Goal: Task Accomplishment & Management: Complete application form

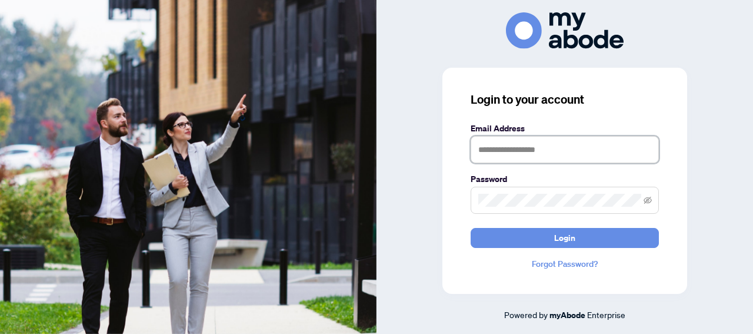
click at [542, 152] on input "text" at bounding box center [565, 149] width 188 height 27
click at [503, 151] on input "**********" at bounding box center [565, 149] width 188 height 27
type input "**********"
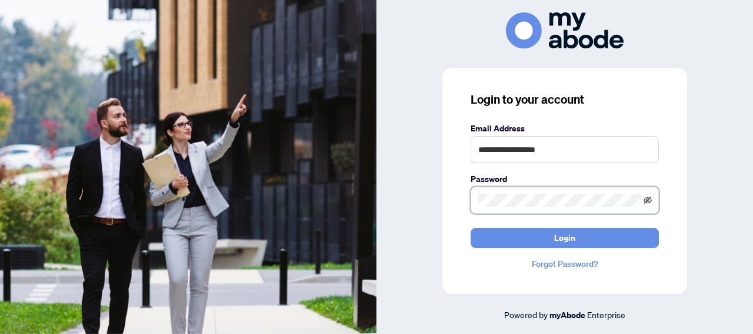
click at [651, 200] on icon "eye-invisible" at bounding box center [648, 199] width 8 height 7
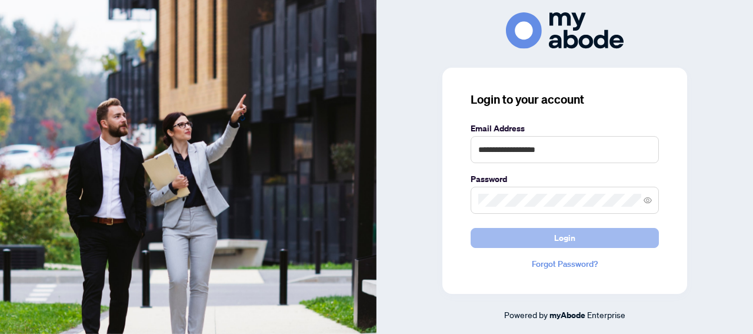
click at [565, 236] on span "Login" at bounding box center [564, 237] width 21 height 19
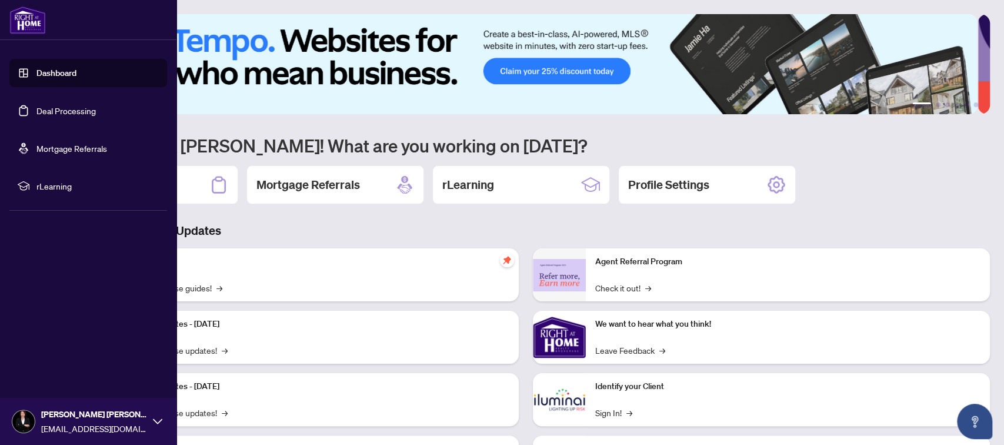
click at [72, 111] on link "Deal Processing" at bounding box center [65, 110] width 59 height 11
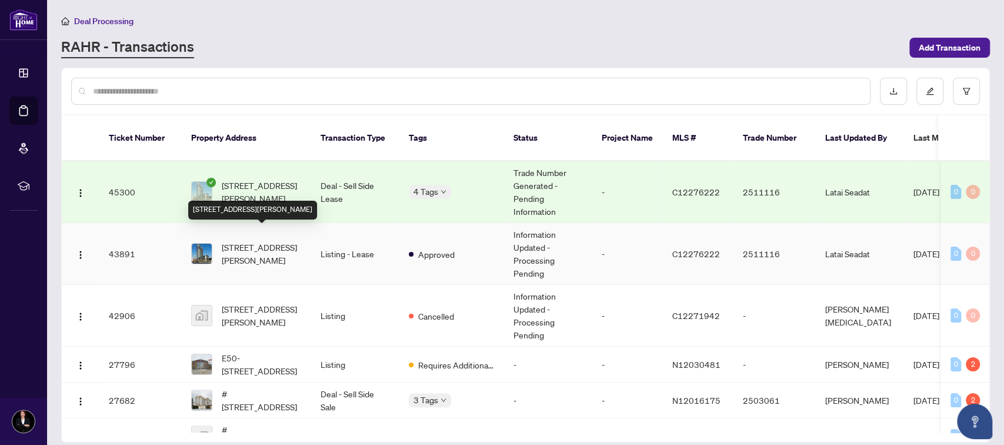
click at [268, 241] on span "[STREET_ADDRESS][PERSON_NAME]" at bounding box center [262, 254] width 80 height 26
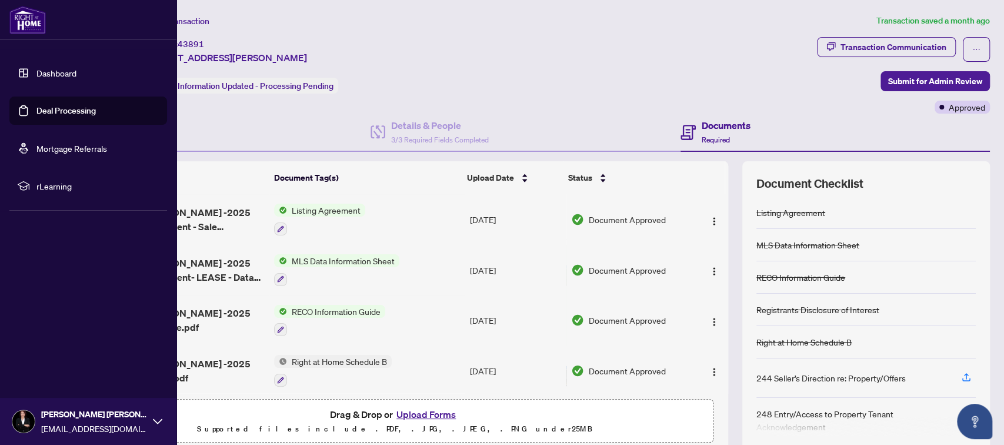
click at [85, 111] on link "Deal Processing" at bounding box center [65, 110] width 59 height 11
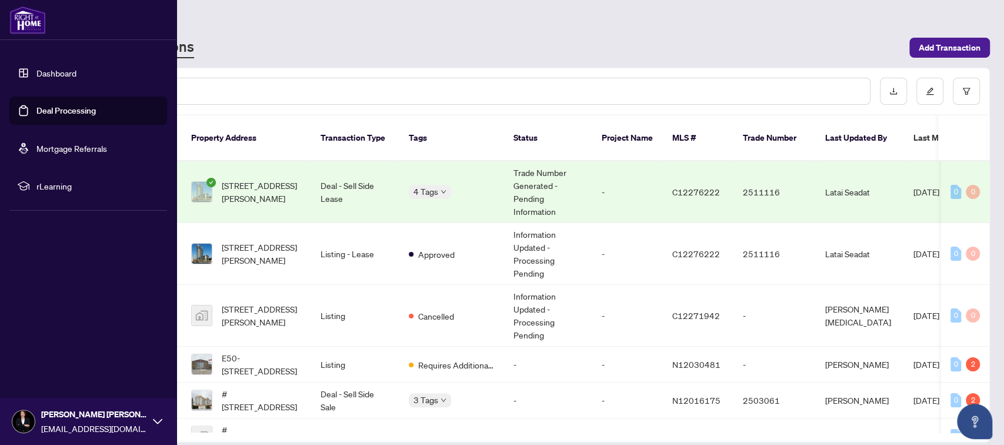
click at [61, 108] on link "Deal Processing" at bounding box center [65, 110] width 59 height 11
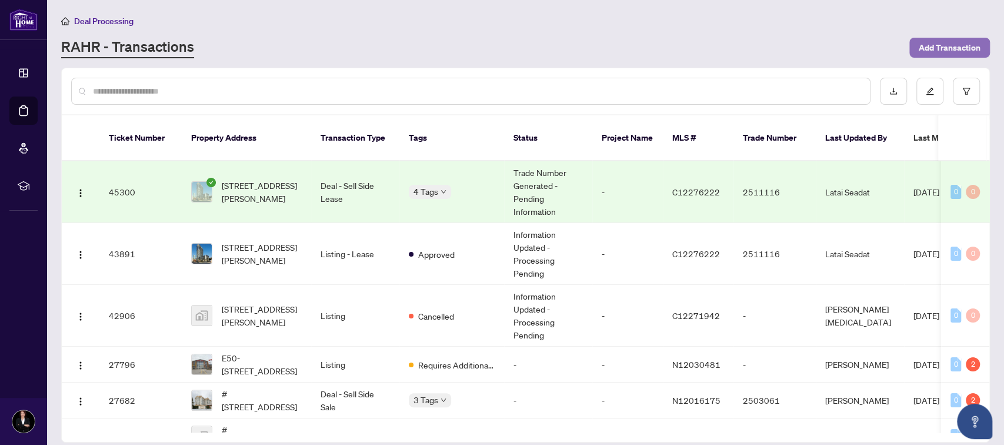
click at [928, 46] on span "Add Transaction" at bounding box center [950, 47] width 62 height 19
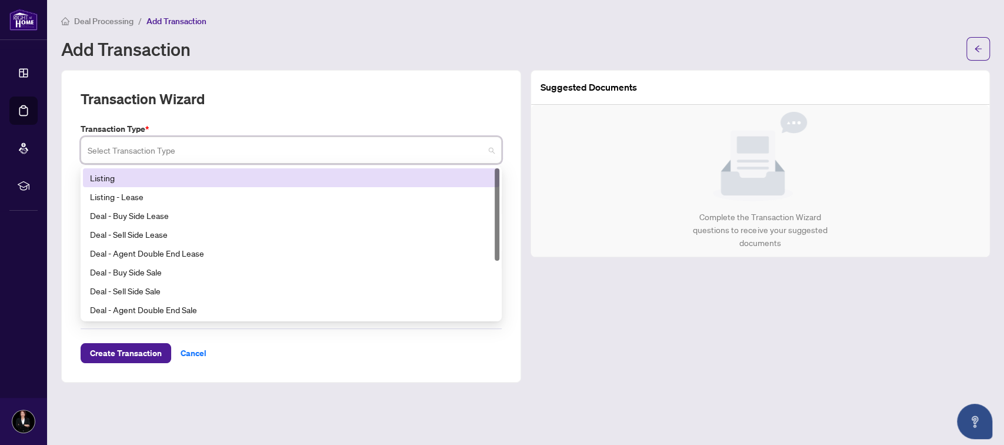
click at [212, 149] on input "search" at bounding box center [286, 152] width 396 height 26
click at [108, 176] on div "Listing" at bounding box center [291, 177] width 402 height 13
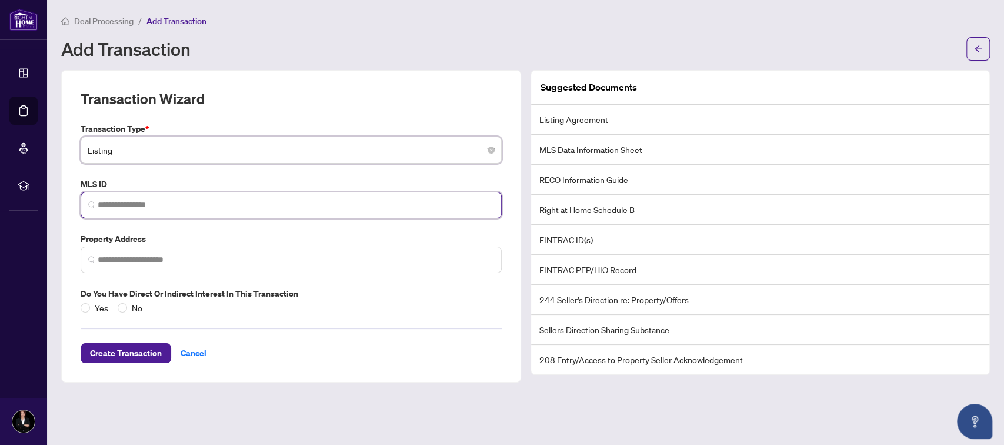
click at [154, 204] on input "search" at bounding box center [296, 205] width 396 height 12
click at [164, 204] on input "search" at bounding box center [296, 205] width 396 height 12
paste input "*********"
type input "*********"
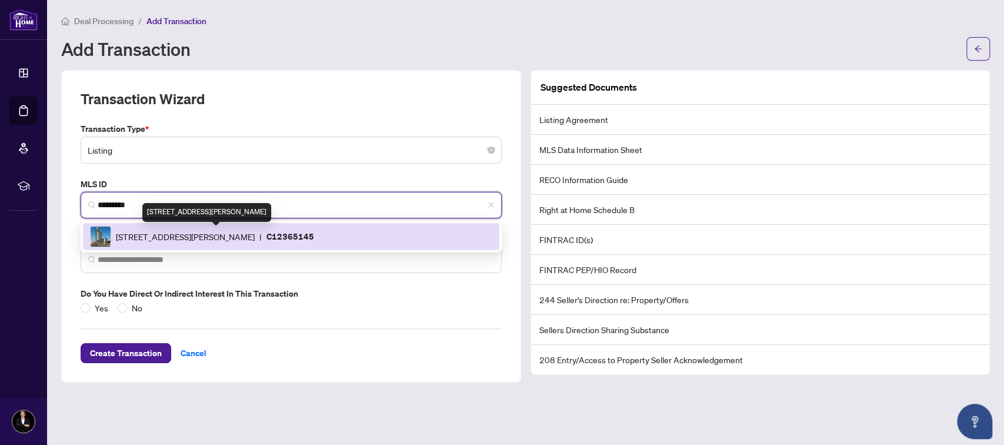
click at [255, 234] on span "[STREET_ADDRESS][PERSON_NAME]" at bounding box center [185, 236] width 139 height 13
type input "**********"
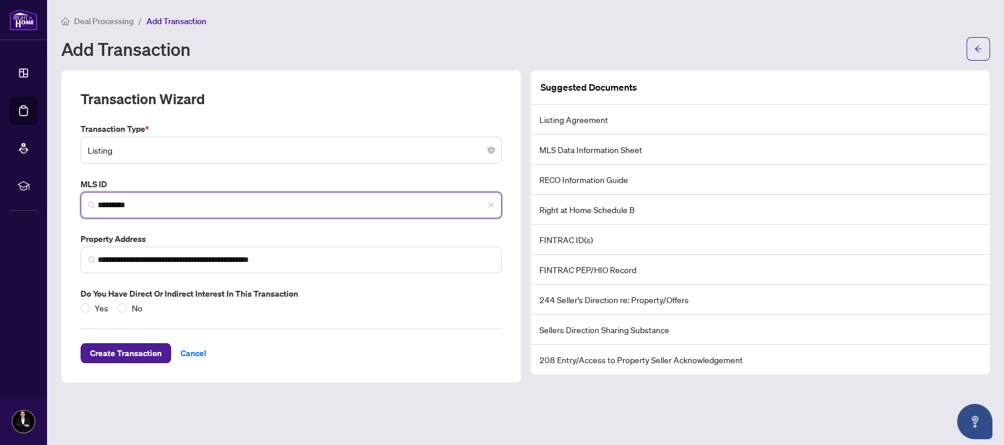
type input "*********"
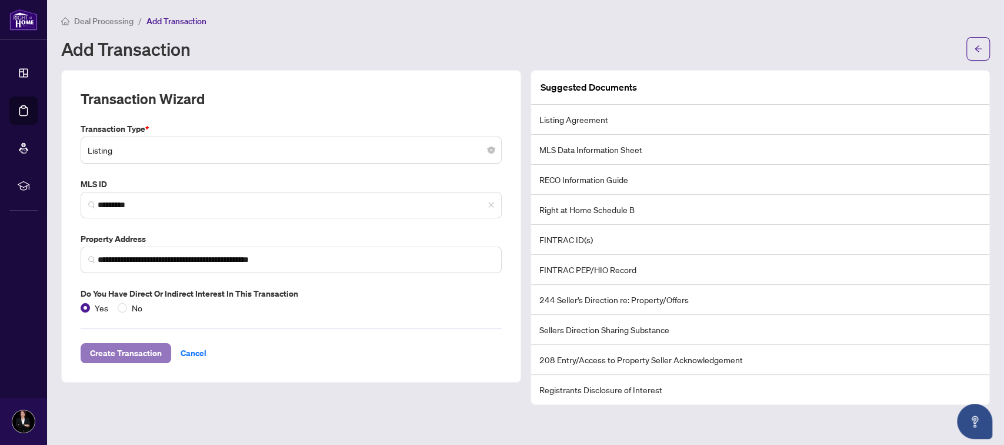
click at [131, 352] on span "Create Transaction" at bounding box center [126, 353] width 72 height 19
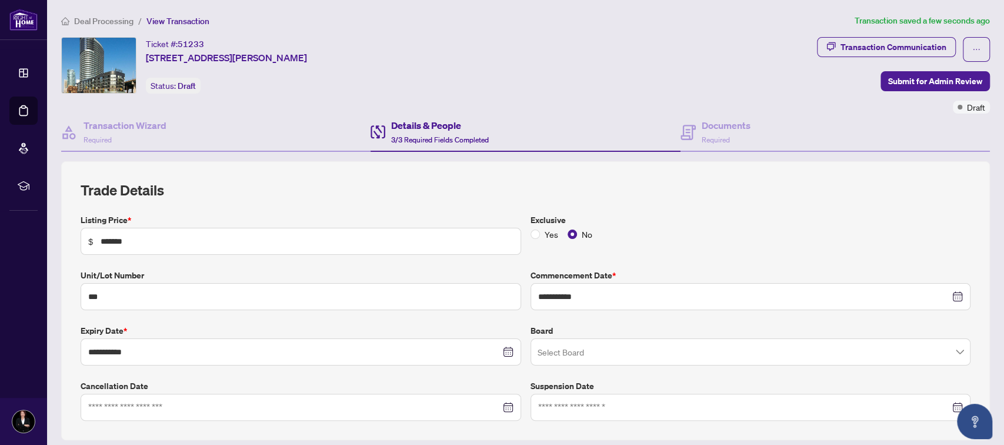
scroll to position [156, 0]
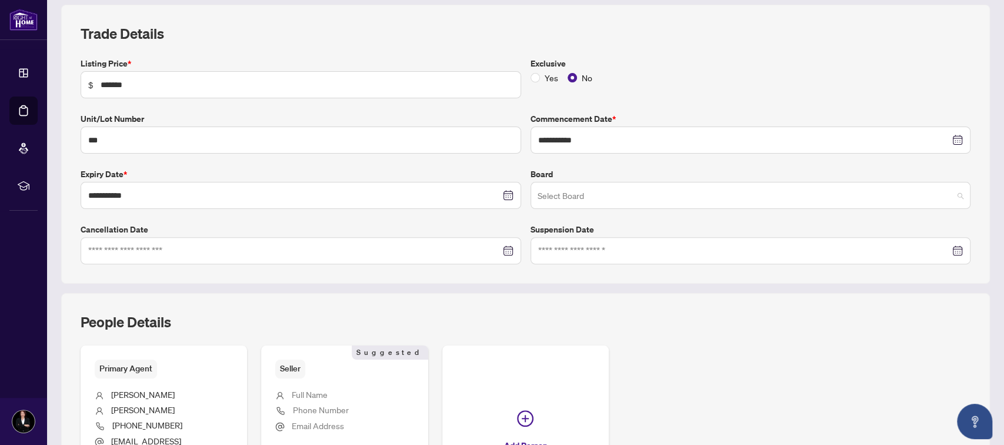
click at [619, 193] on input "search" at bounding box center [746, 197] width 416 height 26
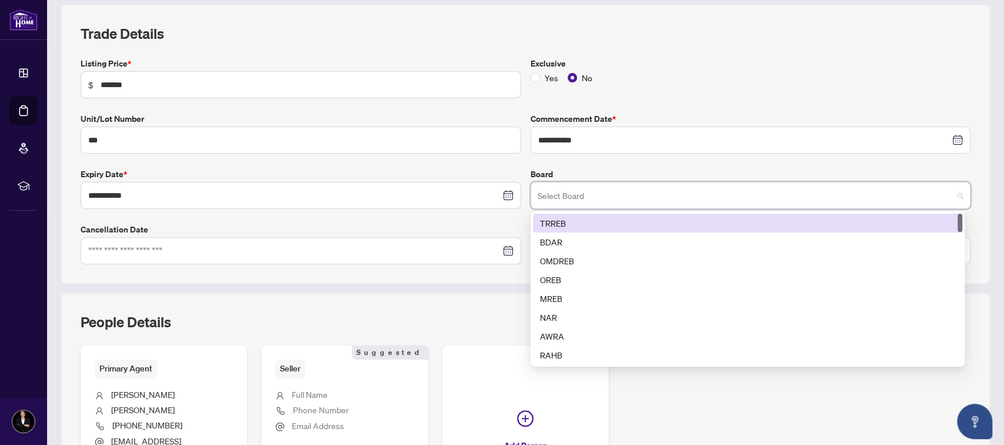
click at [554, 222] on div "TRREB" at bounding box center [747, 222] width 415 height 13
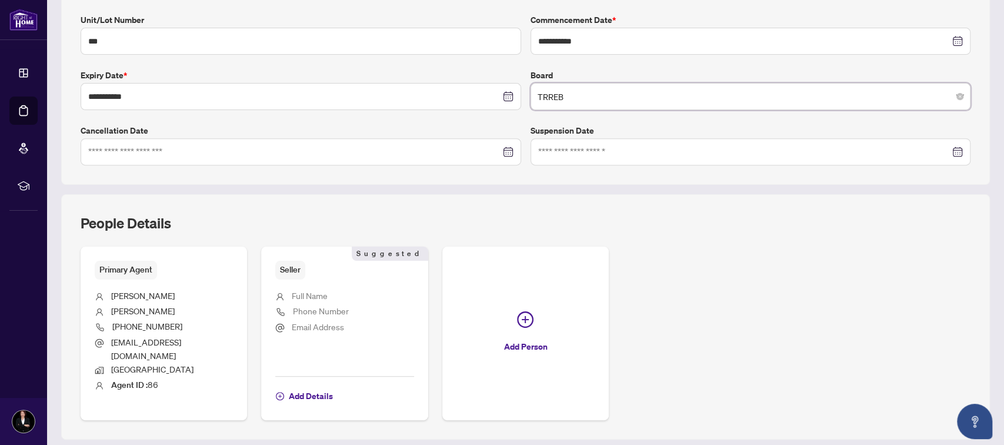
scroll to position [279, 0]
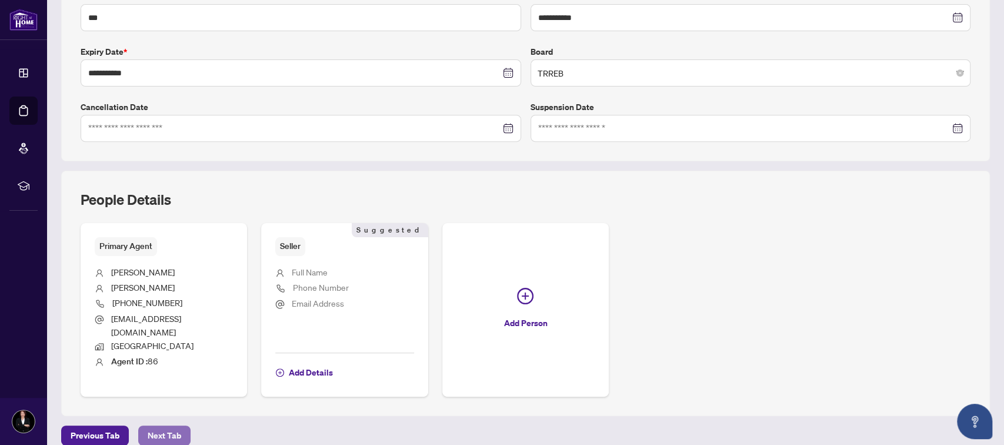
click at [172, 426] on span "Next Tab" at bounding box center [165, 435] width 34 height 19
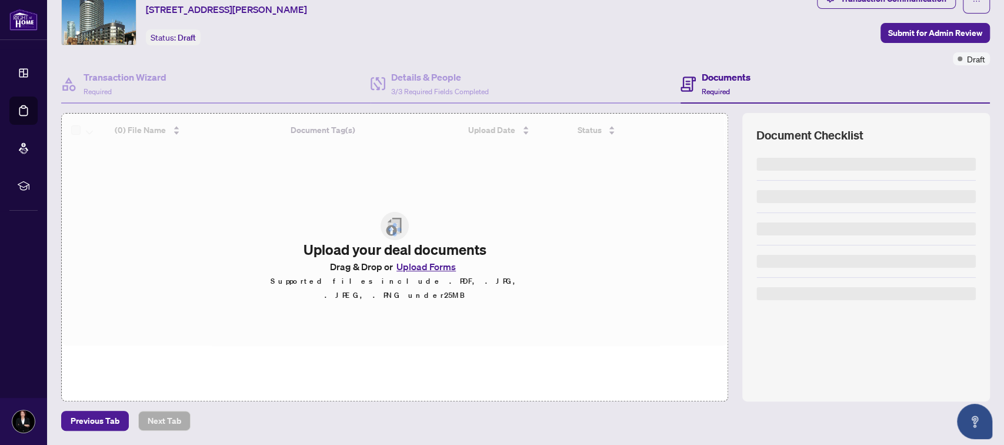
scroll to position [46, 0]
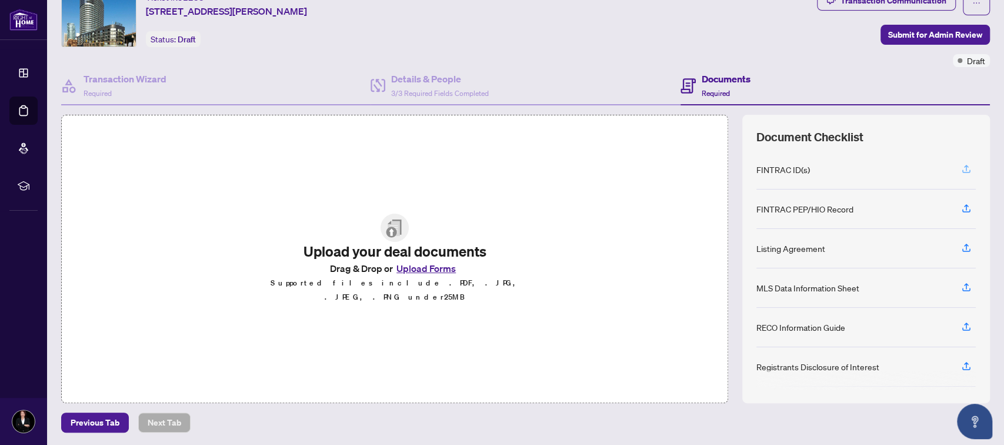
click at [961, 167] on icon "button" at bounding box center [966, 169] width 11 height 11
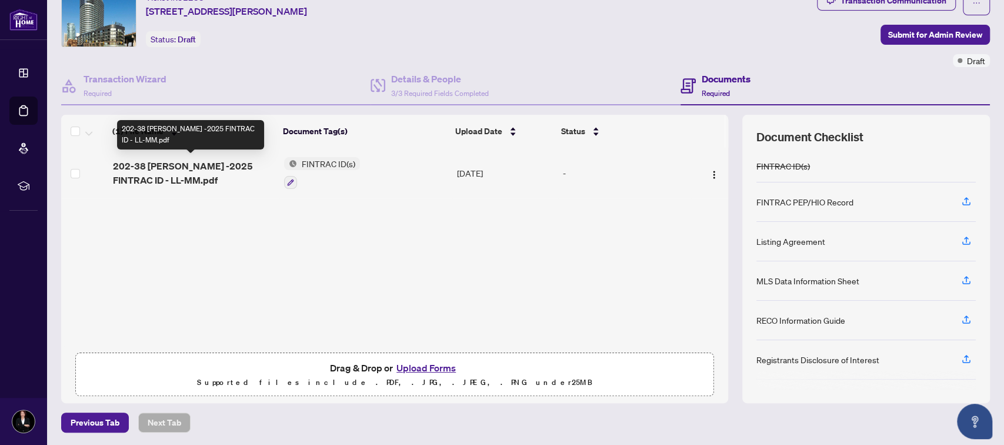
click at [206, 165] on span "202-38 [PERSON_NAME] -2025 FINTRAC ID - LL-MM.pdf" at bounding box center [193, 173] width 162 height 28
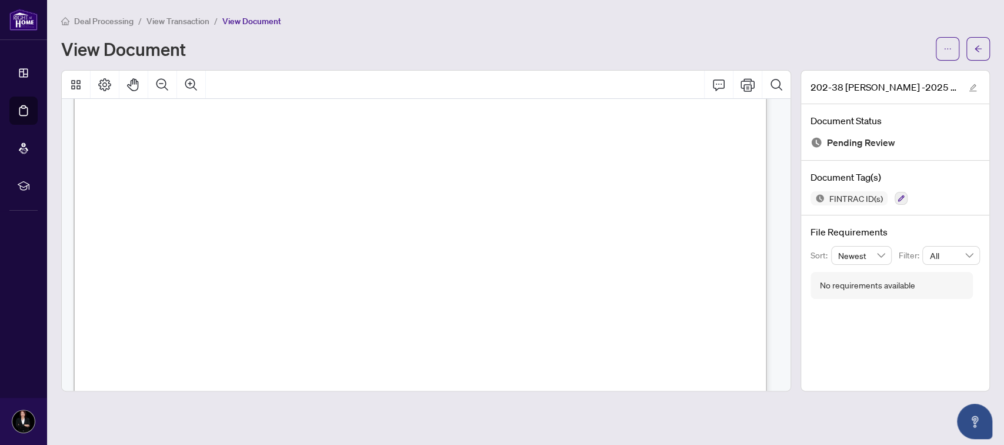
scroll to position [3003, 0]
click at [982, 50] on button "button" at bounding box center [978, 49] width 24 height 24
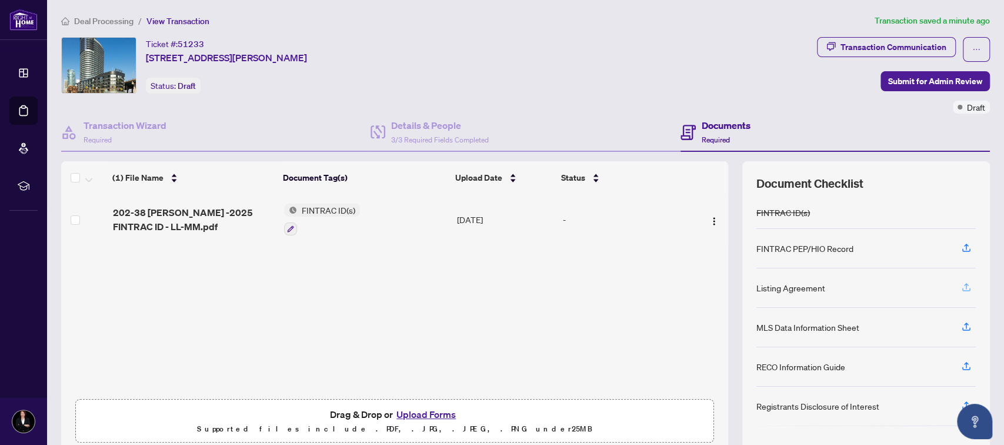
click at [961, 285] on icon "button" at bounding box center [966, 287] width 11 height 11
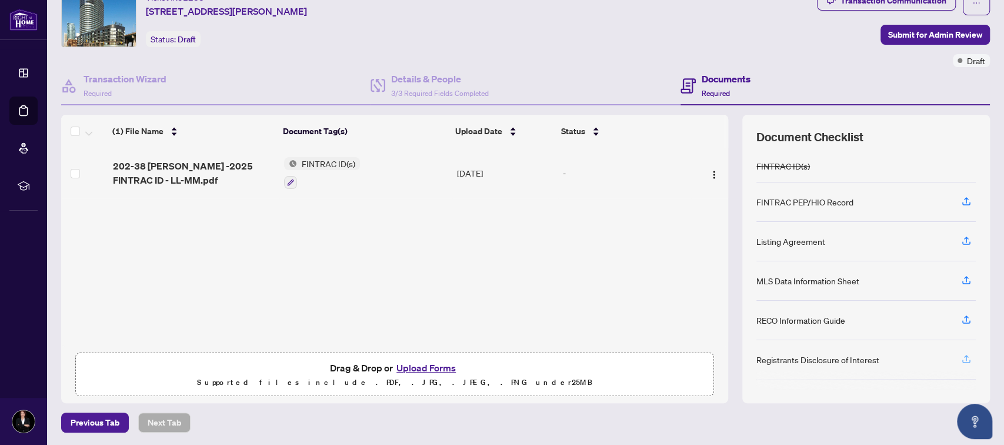
click at [961, 358] on icon "button" at bounding box center [966, 359] width 11 height 11
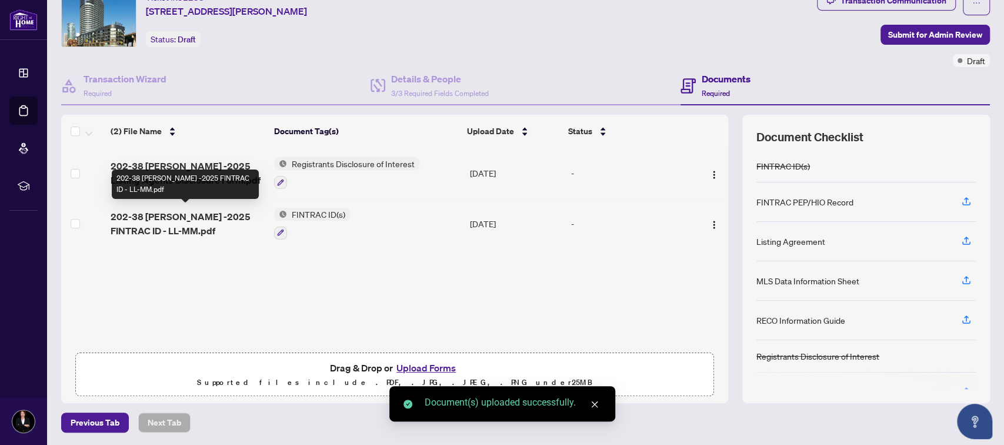
click at [186, 212] on span "202-38 [PERSON_NAME] -2025 FINTRAC ID - LL-MM.pdf" at bounding box center [188, 223] width 154 height 28
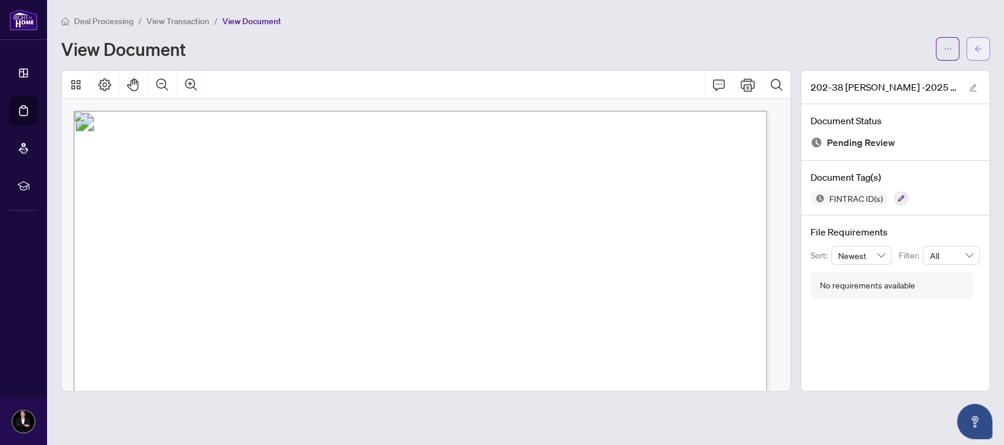
click at [977, 48] on icon "arrow-left" at bounding box center [978, 49] width 8 height 8
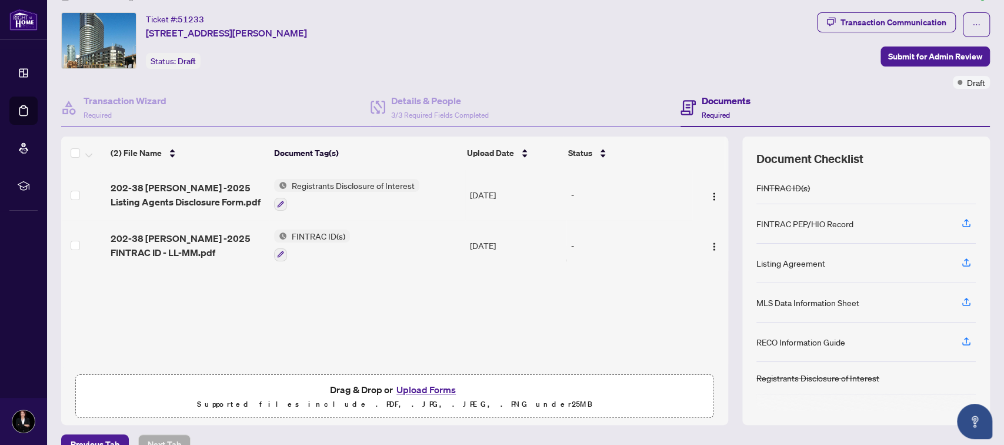
scroll to position [46, 0]
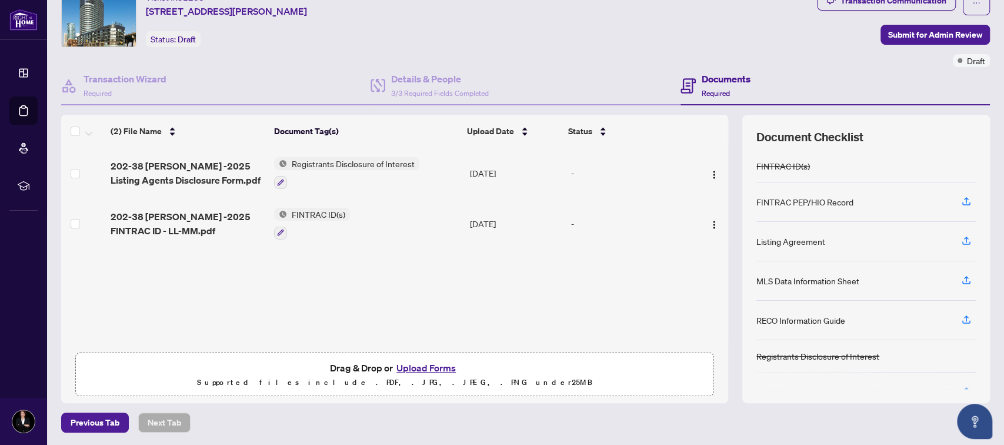
click at [955, 386] on div at bounding box center [865, 380] width 219 height 19
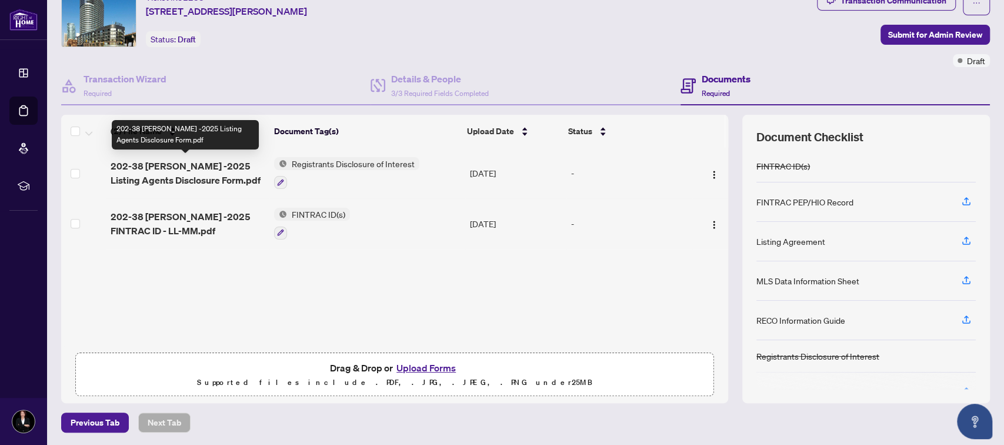
click at [169, 162] on span "202-38 [PERSON_NAME] -2025 Listing Agents Disclosure Form.pdf" at bounding box center [188, 173] width 154 height 28
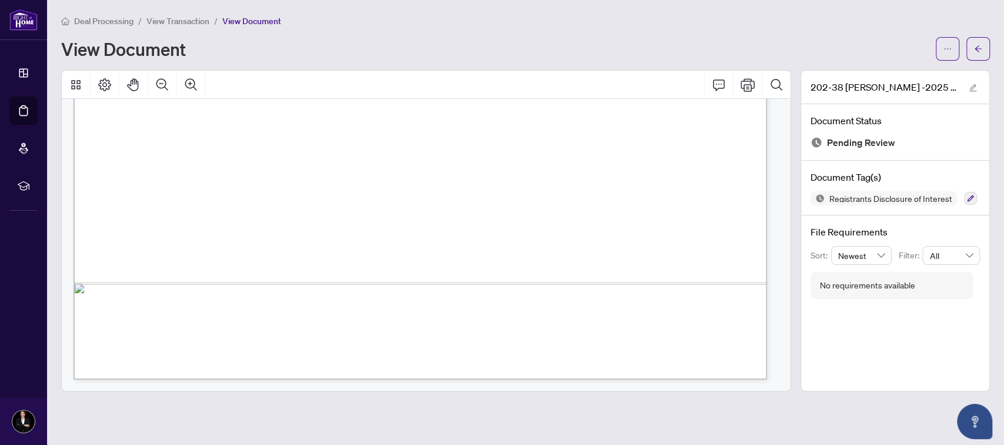
scroll to position [484, 0]
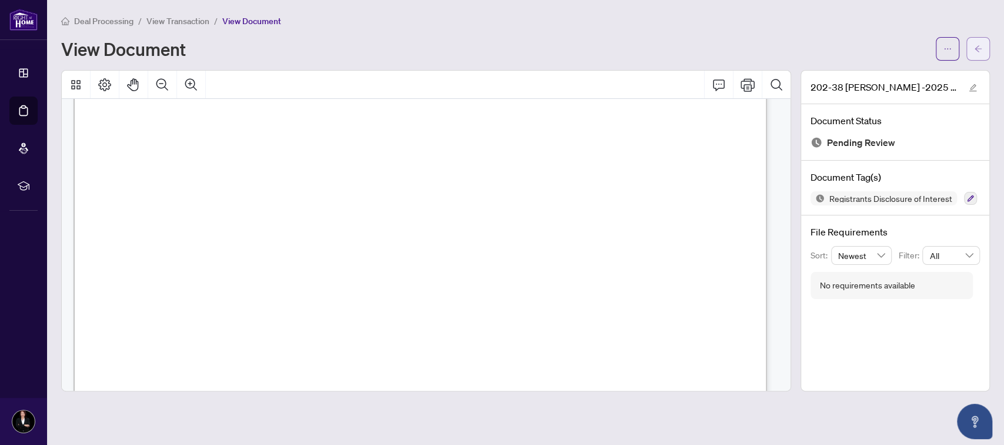
click at [979, 49] on icon "arrow-left" at bounding box center [978, 49] width 8 height 8
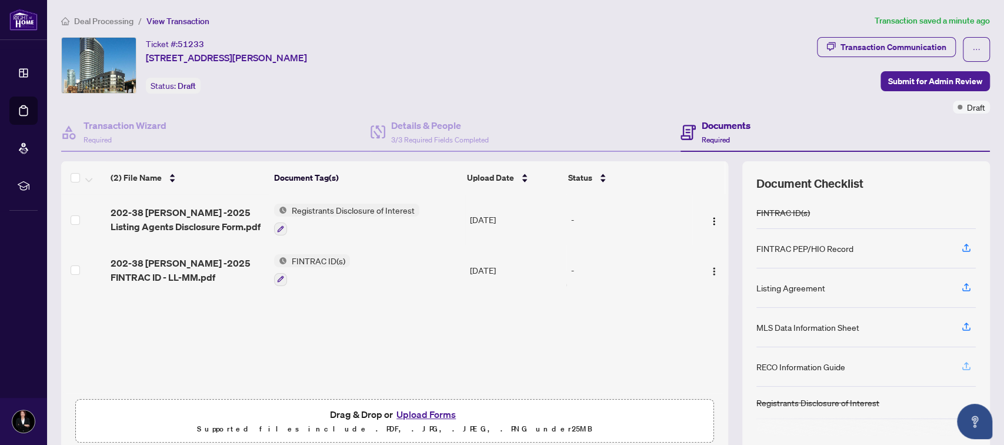
click at [961, 362] on icon "button" at bounding box center [966, 366] width 11 height 11
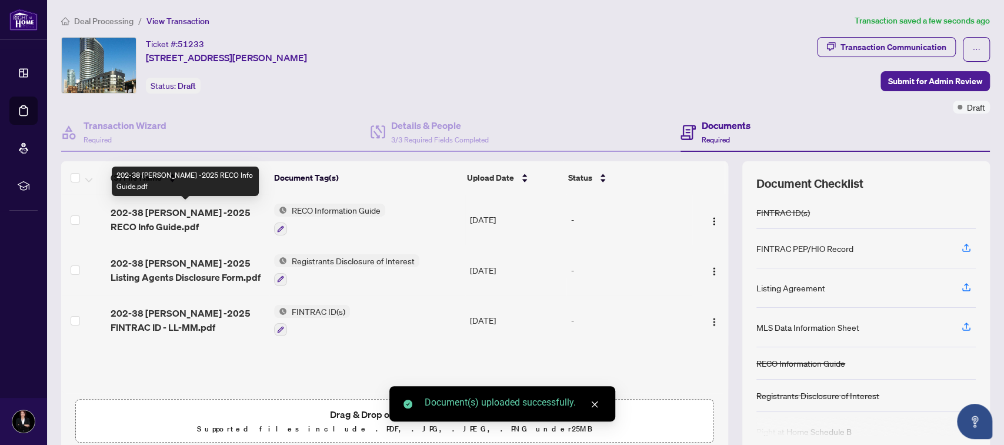
click at [183, 207] on span "202-38 [PERSON_NAME] -2025 RECO Info Guide.pdf" at bounding box center [188, 219] width 154 height 28
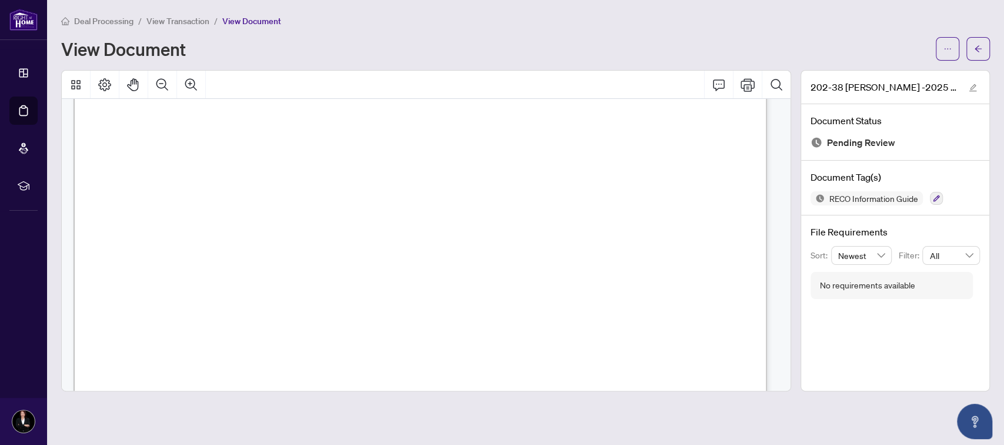
scroll to position [11294, 0]
click at [978, 48] on icon "arrow-left" at bounding box center [978, 48] width 7 height 6
